Goal: Book appointment/travel/reservation

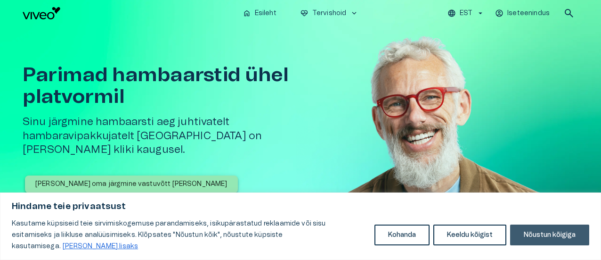
click at [554, 239] on button "Nõustun kõigiga" at bounding box center [549, 234] width 79 height 21
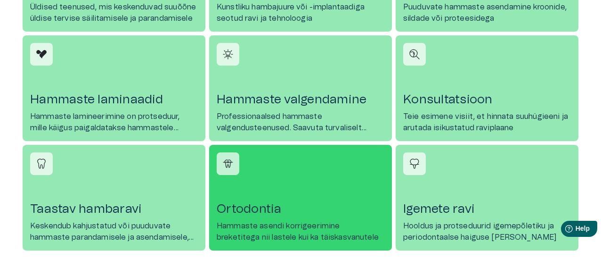
scroll to position [613, 0]
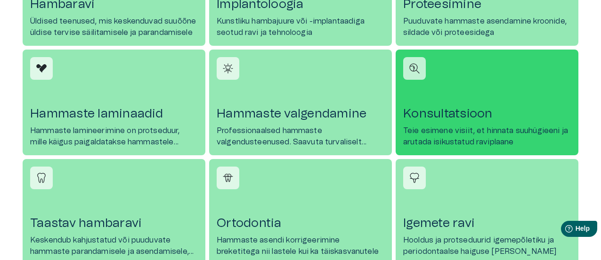
click at [447, 123] on link "Konsultatsioon Teie esimene visiit, et hinnata suuhügieeni ja arutada isikustat…" at bounding box center [487, 102] width 183 height 106
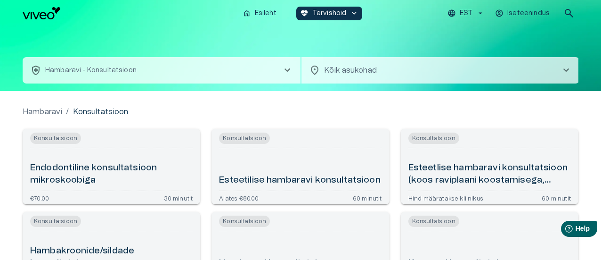
click at [433, 168] on h6 "Esteetlise hambaravi konsultatsioon (koos raviplaani koostamisega, OPTG ja CBCT)" at bounding box center [490, 174] width 163 height 25
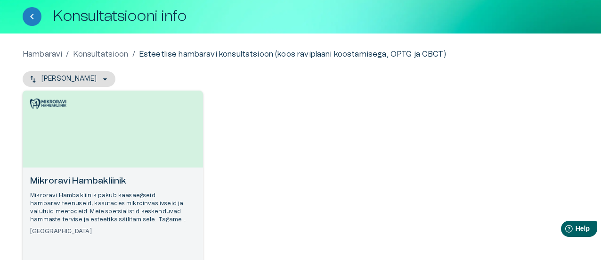
scroll to position [42, 0]
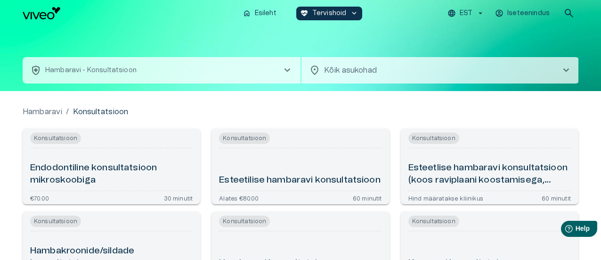
click at [260, 174] on h6 "Esteetilise hambaravi konsultatsioon" at bounding box center [299, 180] width 161 height 13
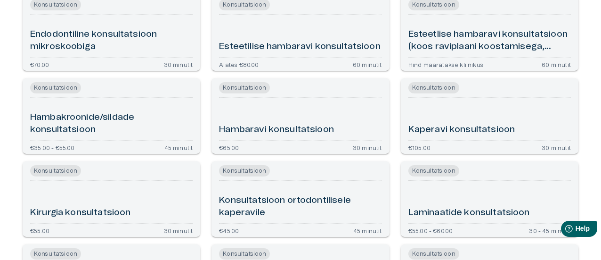
scroll to position [141, 0]
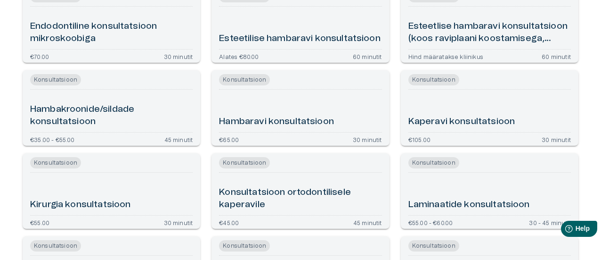
click at [303, 105] on div "Hambaravi konsultatsioon" at bounding box center [300, 110] width 163 height 35
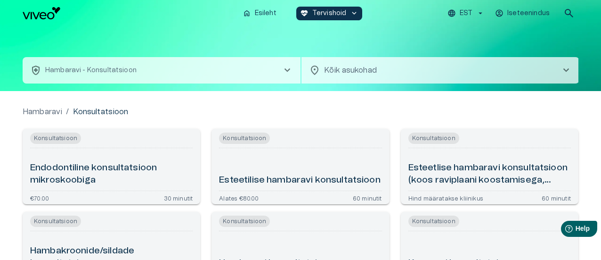
click at [289, 67] on span "chevron_right" at bounding box center [287, 70] width 11 height 11
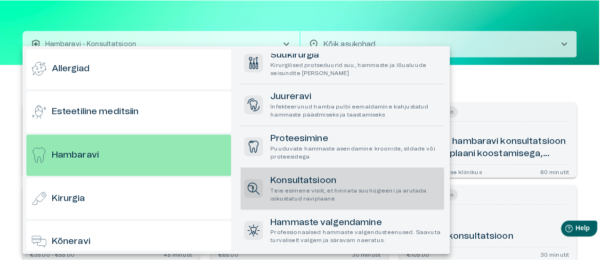
scroll to position [191, 0]
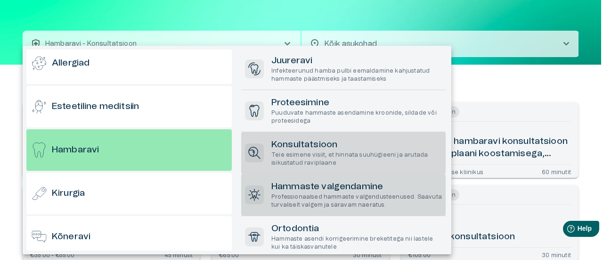
click at [315, 199] on p "Professionaalsed hammaste valgendusteenused. Saavuta turvaliselt valgem ja sära…" at bounding box center [356, 201] width 171 height 16
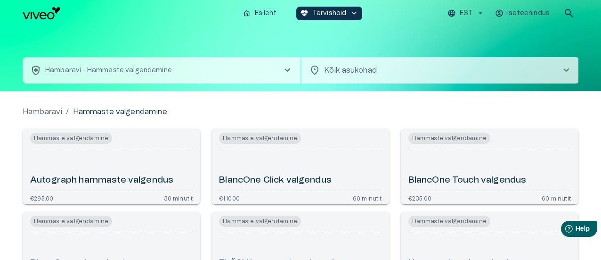
click at [286, 69] on span "chevron_right" at bounding box center [287, 70] width 11 height 11
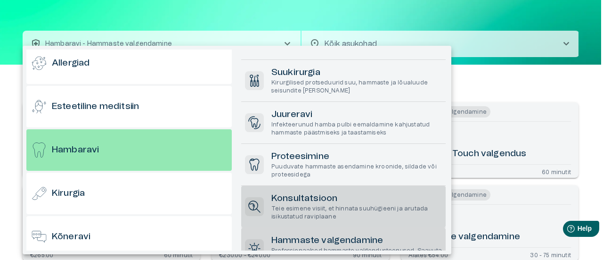
click at [295, 202] on h6 "Konsultatsioon" at bounding box center [356, 198] width 171 height 13
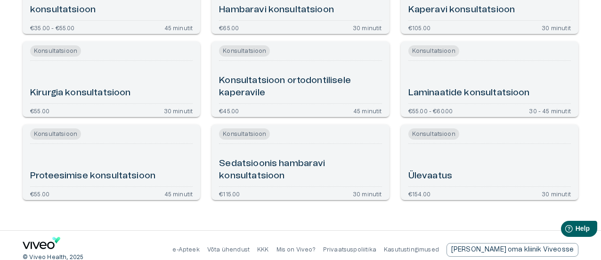
scroll to position [262, 0]
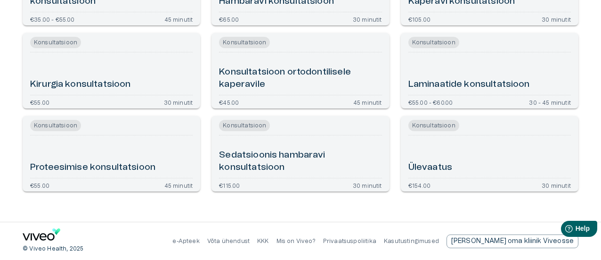
click at [447, 158] on div "Ülevaatus" at bounding box center [490, 156] width 163 height 35
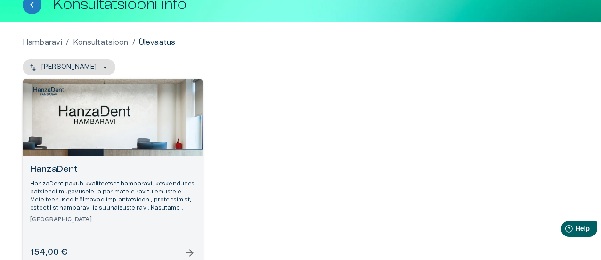
scroll to position [42, 0]
